Goal: Task Accomplishment & Management: Manage account settings

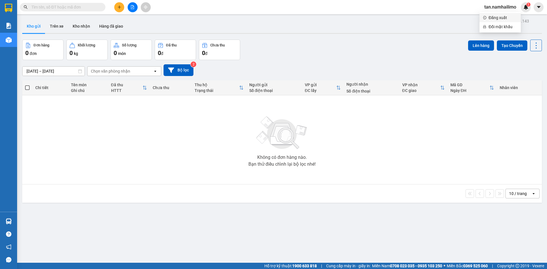
click at [488, 16] on span "Đăng xuất" at bounding box center [502, 18] width 29 height 6
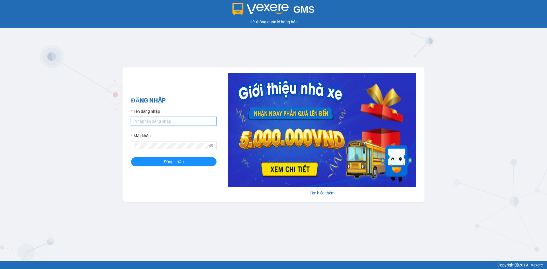
click at [150, 124] on input "Tên đăng nhập" at bounding box center [173, 121] width 85 height 9
type input "huuhieu.namhailimo"
click at [188, 99] on h2 "ĐĂNG NHẬP" at bounding box center [173, 100] width 85 height 9
click at [131, 157] on button "Đăng nhập" at bounding box center [173, 161] width 85 height 9
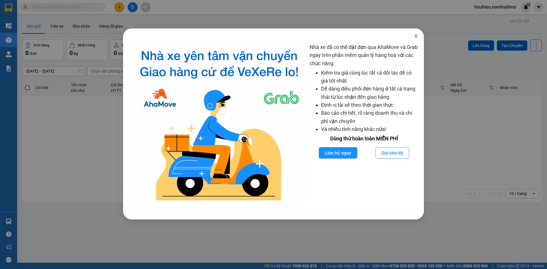
click at [416, 35] on icon "close" at bounding box center [415, 36] width 5 height 5
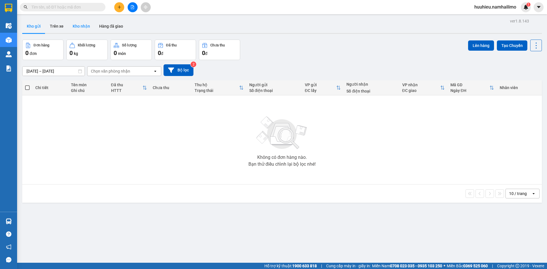
click at [79, 27] on button "Kho nhận" at bounding box center [81, 26] width 26 height 14
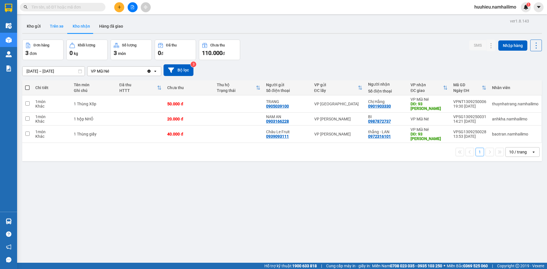
click at [54, 24] on button "Trên xe" at bounding box center [56, 26] width 23 height 14
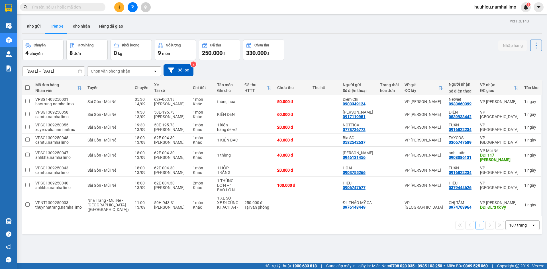
click at [110, 72] on div "Chọn văn phòng nhận" at bounding box center [110, 71] width 39 height 6
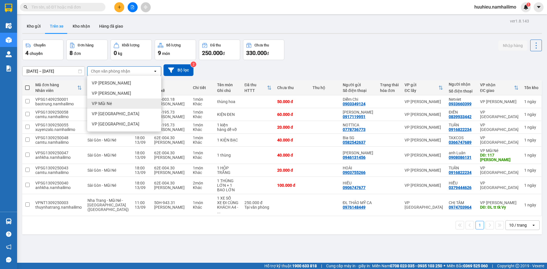
click at [103, 104] on span "VP Mũi Né" at bounding box center [102, 104] width 20 height 6
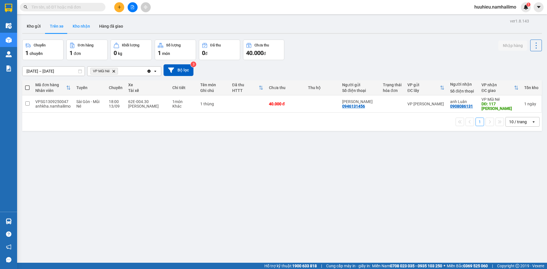
click at [82, 26] on button "Kho nhận" at bounding box center [81, 26] width 26 height 14
